Goal: Task Accomplishment & Management: Complete application form

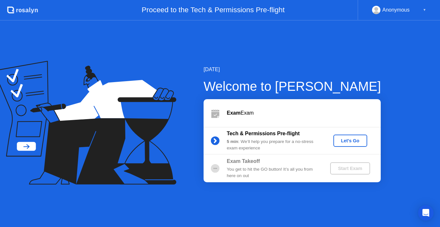
click at [351, 142] on div "Let's Go" at bounding box center [350, 140] width 29 height 5
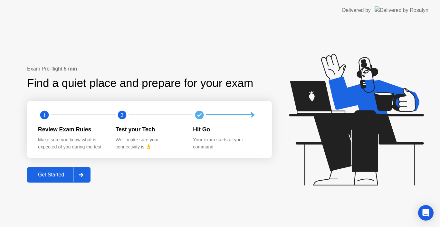
click at [49, 174] on div "Get Started" at bounding box center [51, 175] width 44 height 6
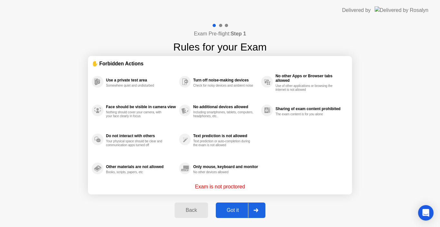
click at [229, 209] on div "Got it" at bounding box center [233, 210] width 30 height 6
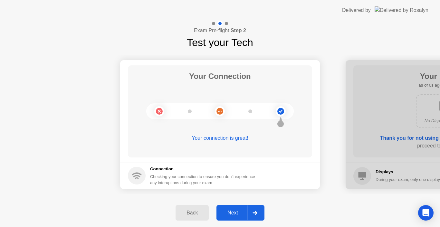
click at [229, 210] on div "Next" at bounding box center [232, 213] width 29 height 6
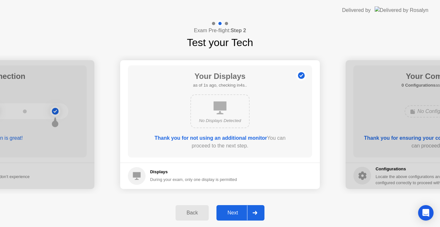
click at [229, 210] on div "Next" at bounding box center [232, 213] width 29 height 6
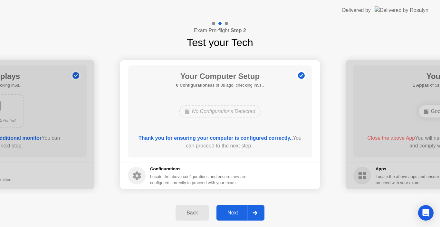
click at [229, 210] on div "Next" at bounding box center [232, 213] width 29 height 6
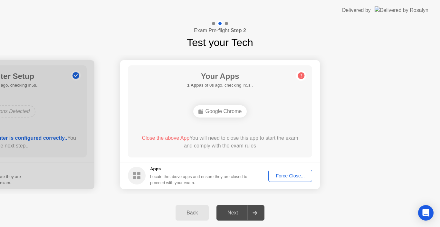
click at [290, 174] on div "Force Close..." at bounding box center [289, 175] width 39 height 5
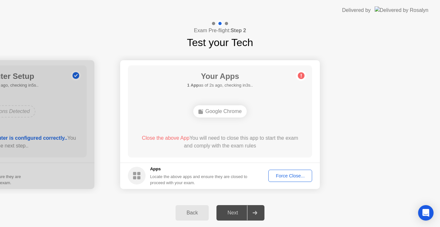
click at [291, 173] on div "Force Close..." at bounding box center [289, 175] width 39 height 5
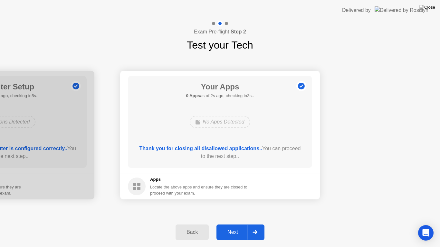
click at [233, 227] on div "Next" at bounding box center [232, 233] width 29 height 6
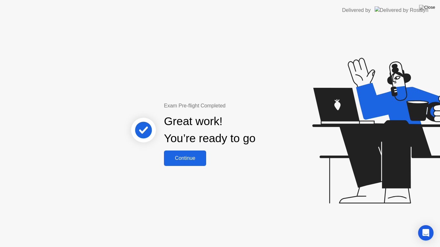
click at [192, 163] on button "Continue" at bounding box center [185, 158] width 42 height 15
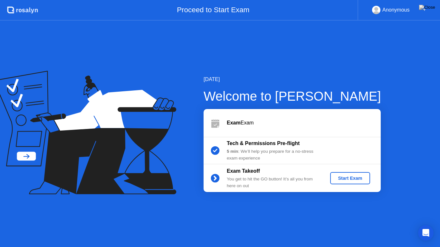
click at [359, 179] on div "Start Exam" at bounding box center [350, 178] width 34 height 5
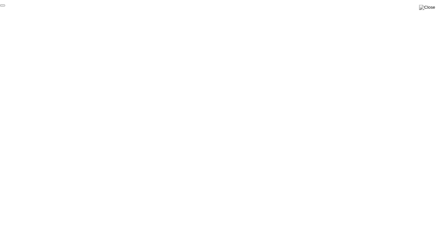
click div "End Proctoring Session"
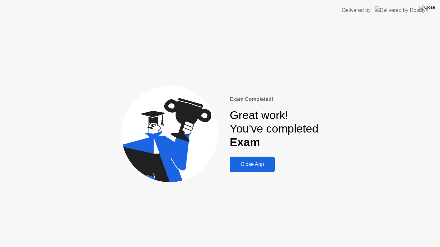
click at [257, 165] on div "Close App" at bounding box center [252, 165] width 41 height 6
